Goal: Transaction & Acquisition: Purchase product/service

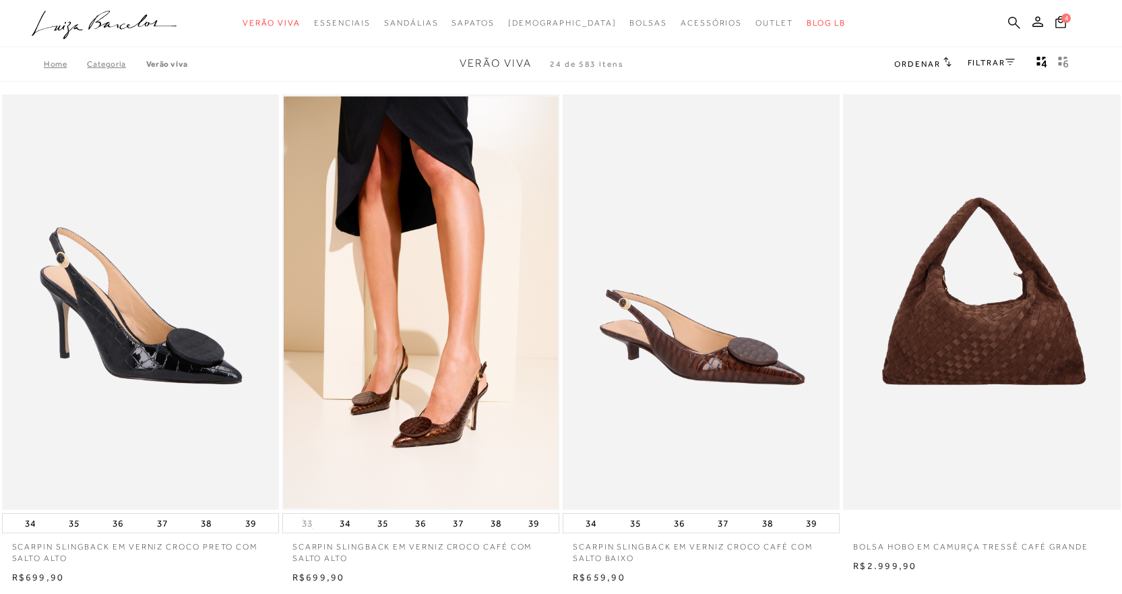
click at [1010, 20] on icon at bounding box center [1014, 22] width 12 height 13
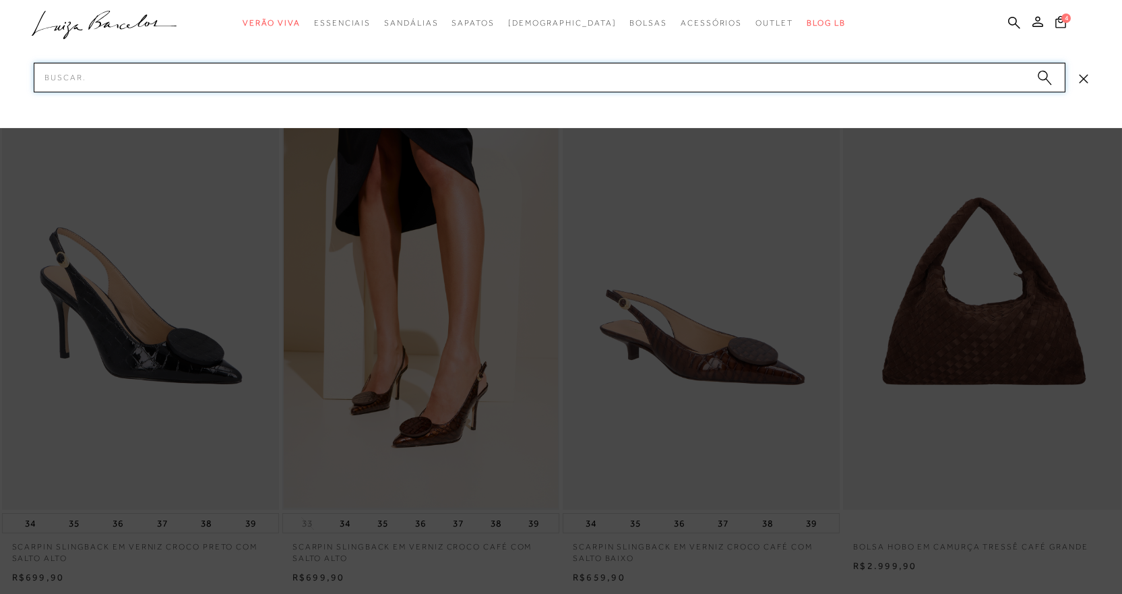
click at [464, 78] on input "Pesquisar" at bounding box center [550, 78] width 1032 height 30
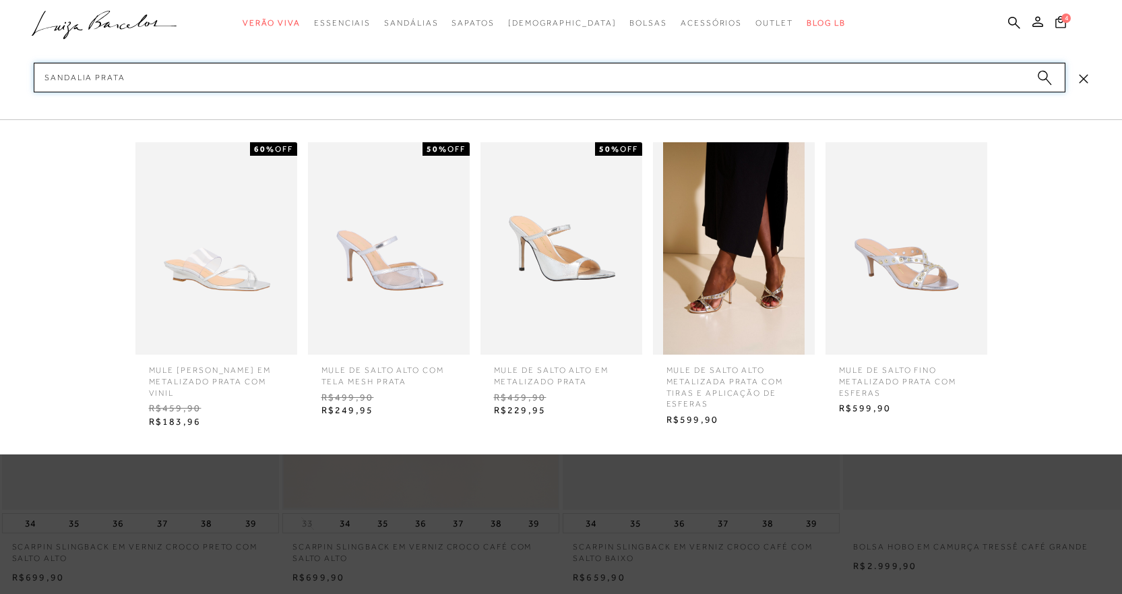
type input "sandalia prata"
click at [561, 253] on img at bounding box center [562, 248] width 162 height 212
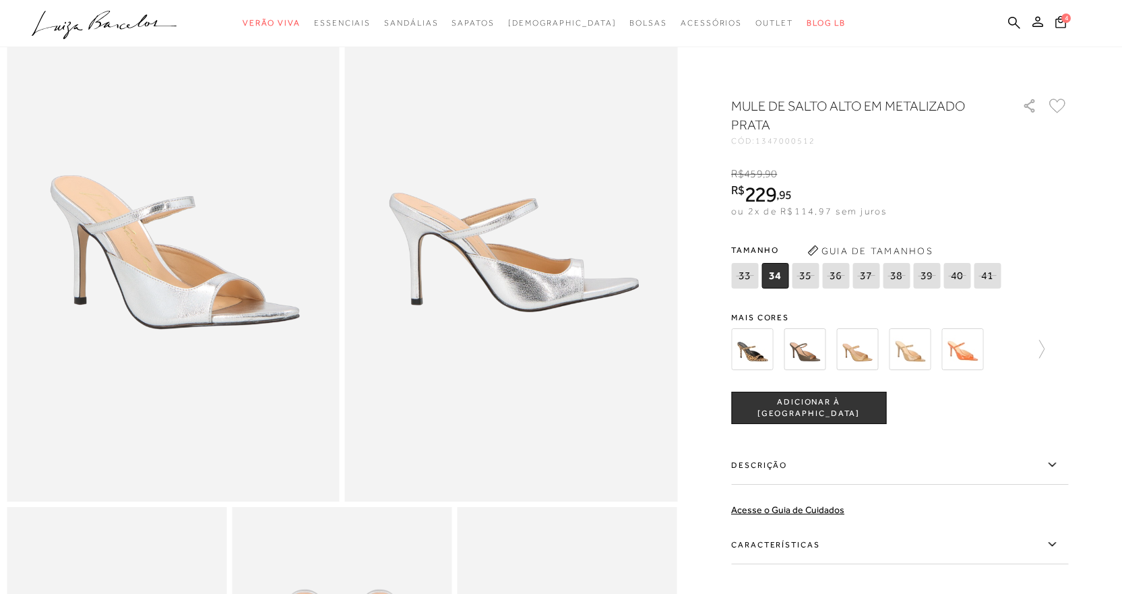
scroll to position [88, 0]
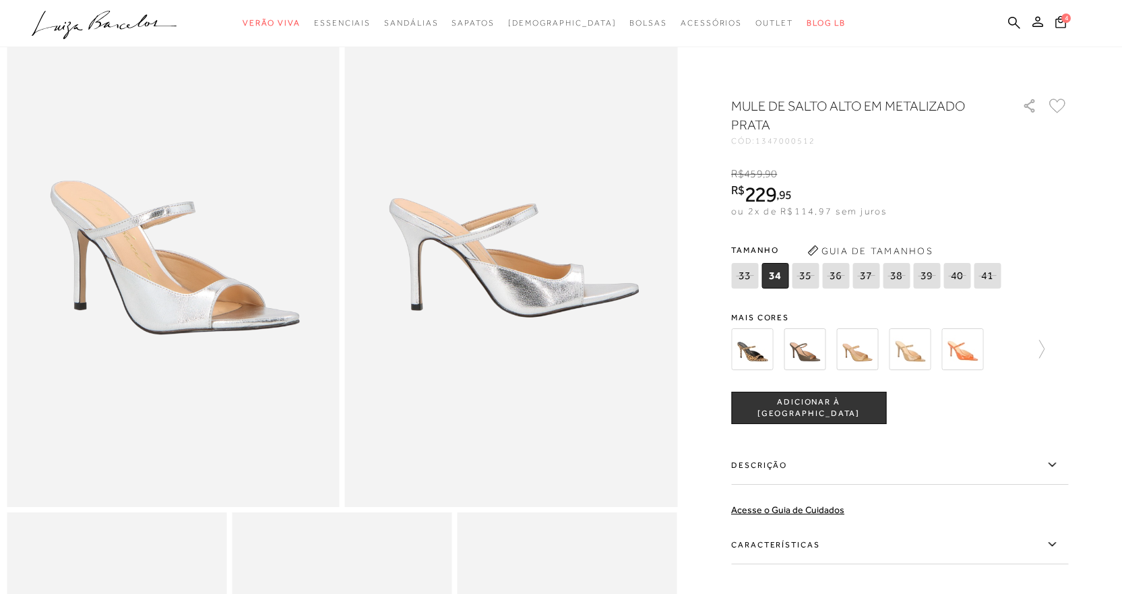
click at [785, 280] on span "34" at bounding box center [775, 276] width 27 height 26
drag, startPoint x: 828, startPoint y: 406, endPoint x: 894, endPoint y: 388, distance: 69.2
click at [828, 406] on span "ADICIONAR À [GEOGRAPHIC_DATA]" at bounding box center [809, 408] width 154 height 24
click at [920, 353] on img at bounding box center [910, 349] width 42 height 42
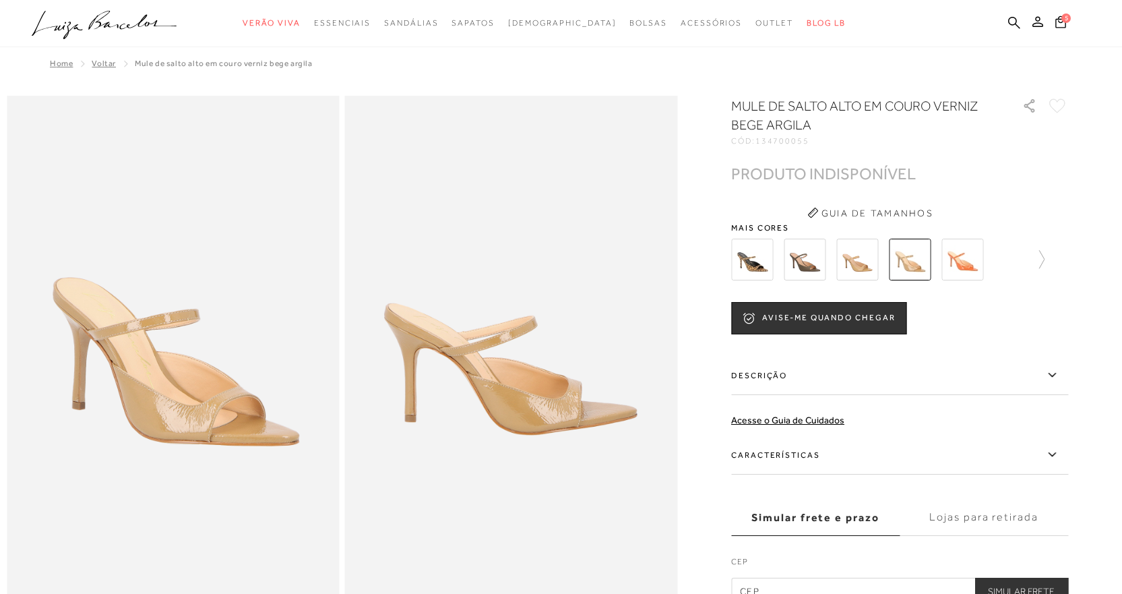
click at [770, 260] on img at bounding box center [752, 260] width 42 height 42
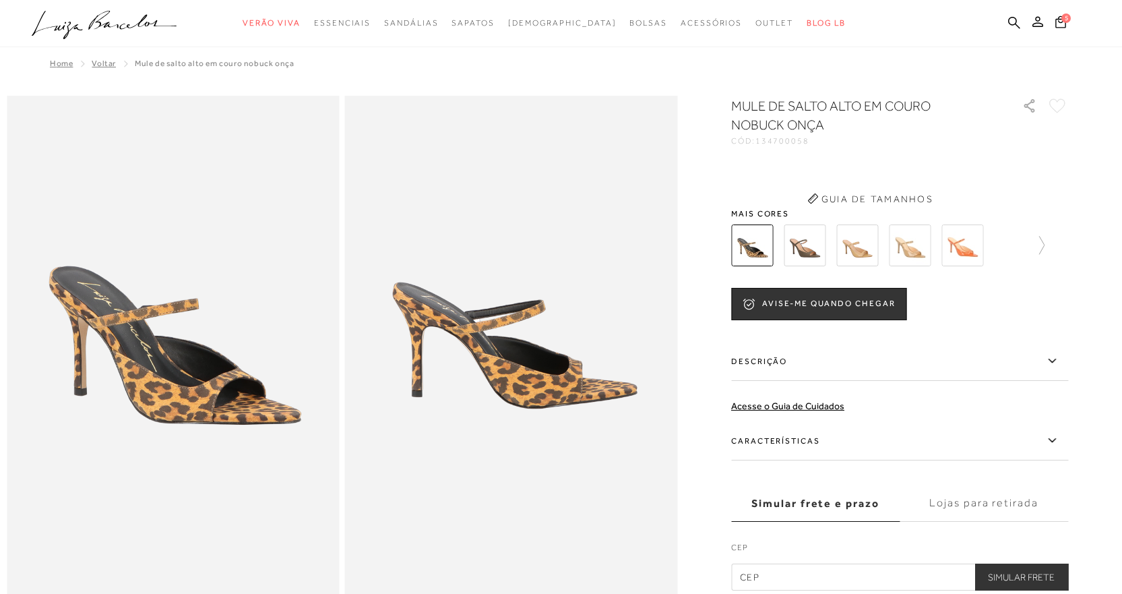
click at [811, 257] on img at bounding box center [805, 245] width 42 height 42
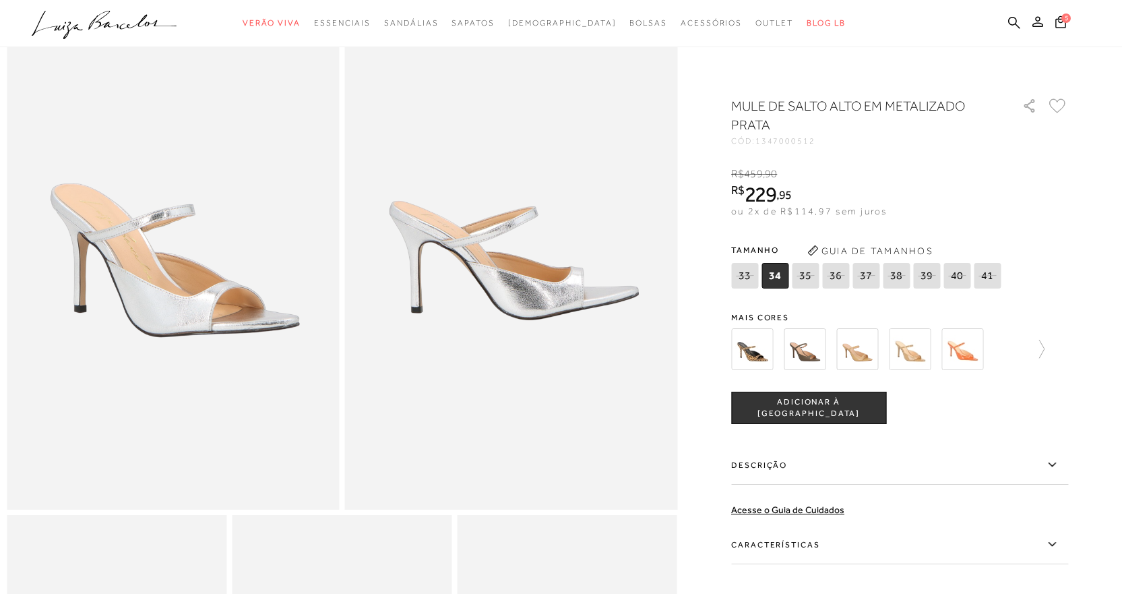
scroll to position [57, 0]
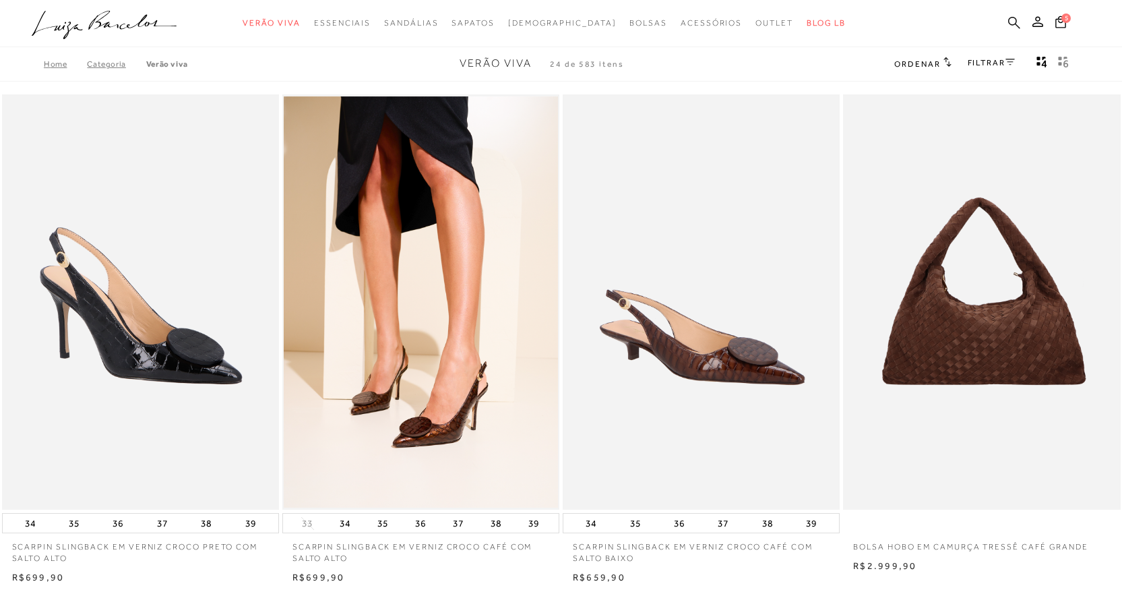
click at [1012, 22] on icon at bounding box center [1014, 22] width 12 height 13
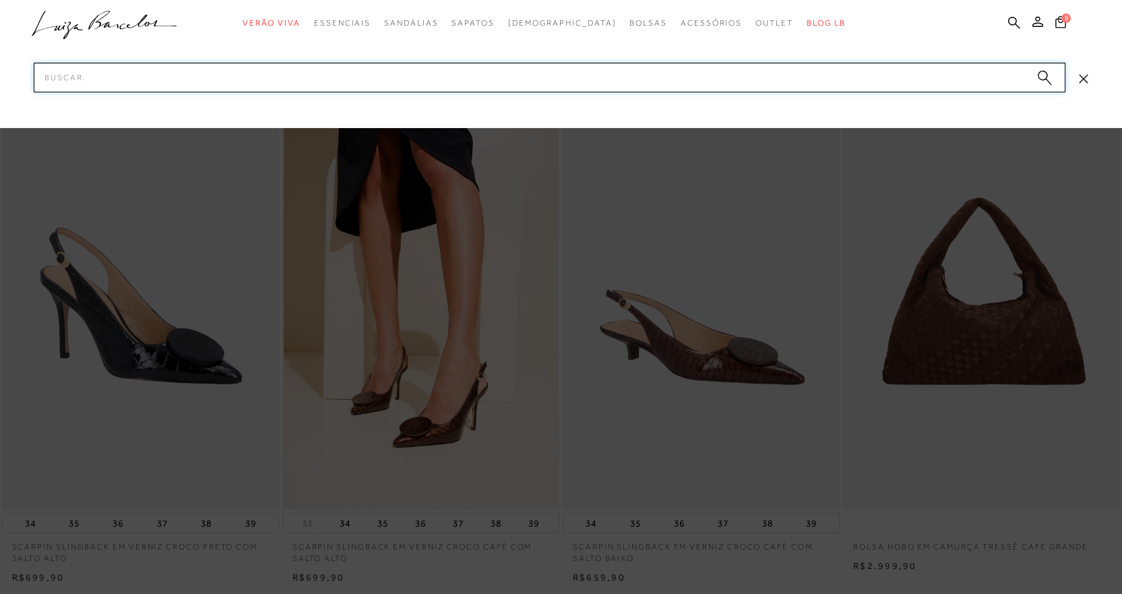
click at [530, 77] on input "Pesquisar" at bounding box center [550, 78] width 1032 height 30
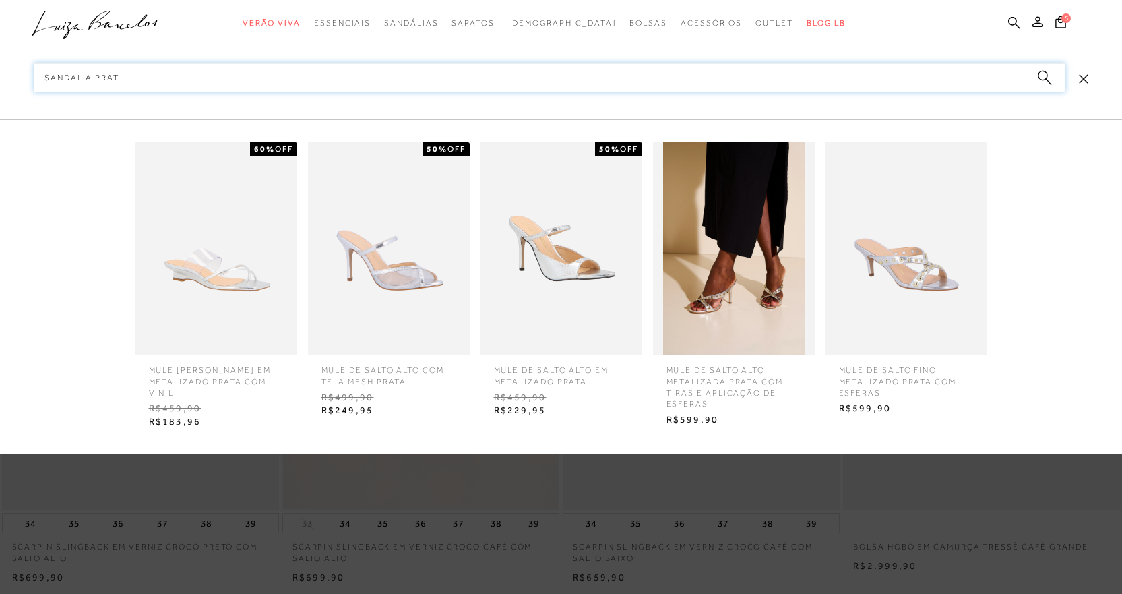
type input "sandalia prat"
click at [398, 268] on img at bounding box center [389, 248] width 162 height 212
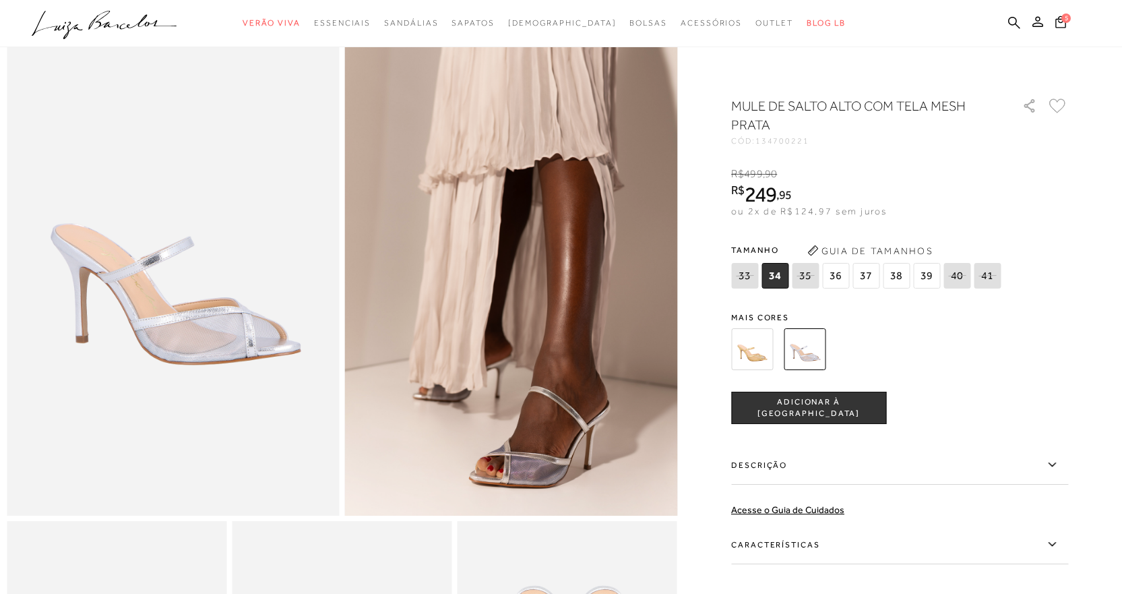
scroll to position [67, 0]
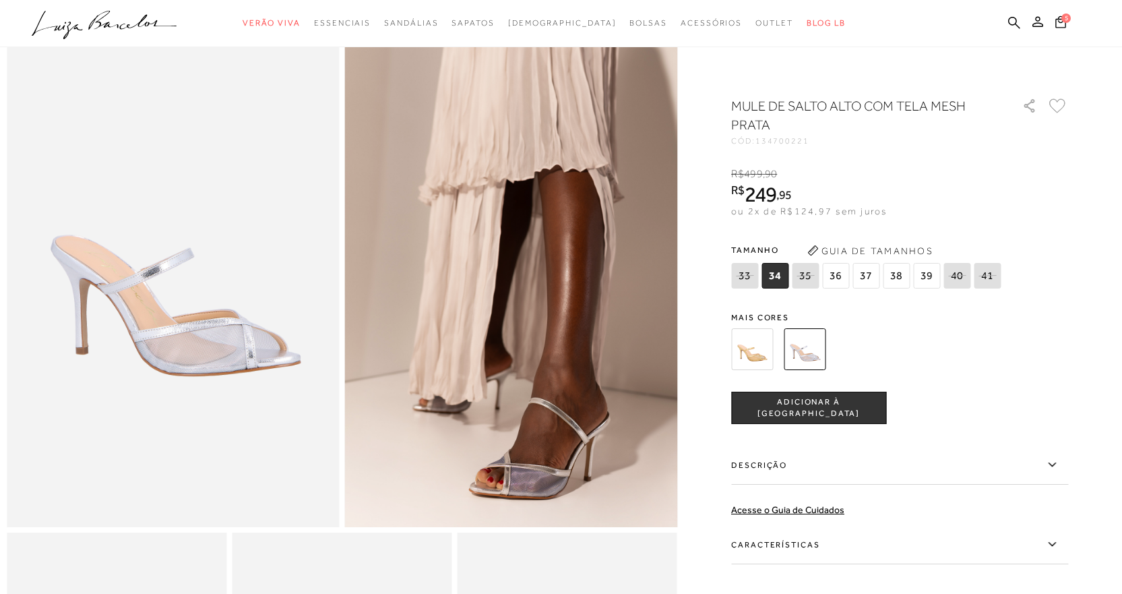
click at [772, 268] on span "34" at bounding box center [775, 276] width 27 height 26
drag, startPoint x: 848, startPoint y: 406, endPoint x: 927, endPoint y: 381, distance: 83.3
click at [848, 406] on span "ADICIONAR À [GEOGRAPHIC_DATA]" at bounding box center [809, 408] width 154 height 24
click at [765, 345] on img at bounding box center [752, 349] width 42 height 42
